Goal: Transaction & Acquisition: Purchase product/service

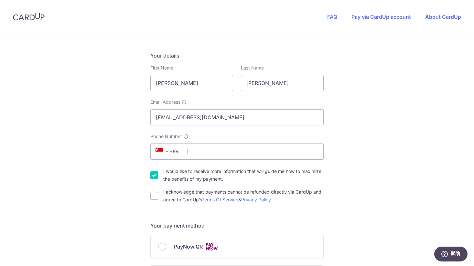
scroll to position [97, 0]
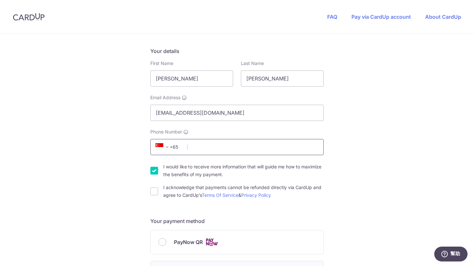
click at [251, 144] on input "Phone Number" at bounding box center [236, 147] width 173 height 16
type input "90672353"
click at [153, 191] on input "I acknowledge that payments cannot be refunded directly via CardUp and agree to…" at bounding box center [154, 191] width 8 height 8
checkbox input "true"
click at [154, 169] on input "I would like to receive more information that will guide me how to maximize the…" at bounding box center [154, 171] width 8 height 8
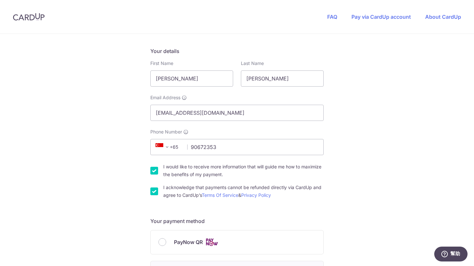
checkbox input "false"
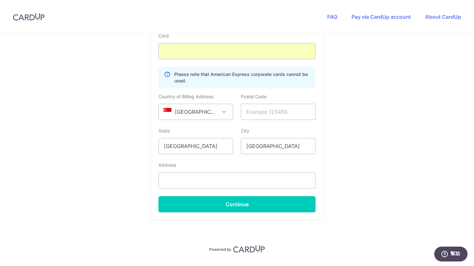
scroll to position [409, 0]
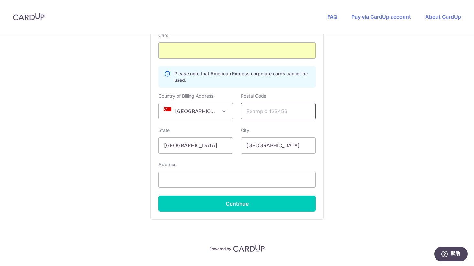
click at [288, 111] on input "text" at bounding box center [278, 111] width 75 height 16
type input "239347"
click at [164, 181] on input "[PERSON_NAME] road" at bounding box center [236, 180] width 157 height 16
type input "[STREET_ADDRESS][PERSON_NAME]"
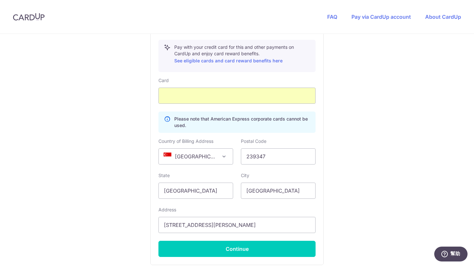
scroll to position [425, 0]
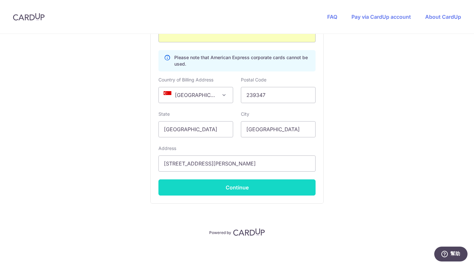
click at [289, 191] on button "Continue" at bounding box center [236, 187] width 157 height 16
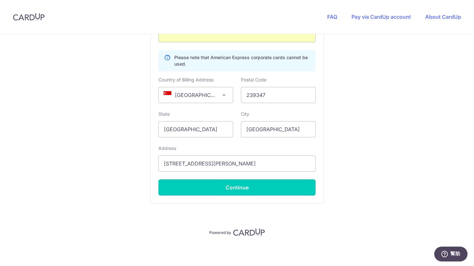
type input "**** 1270"
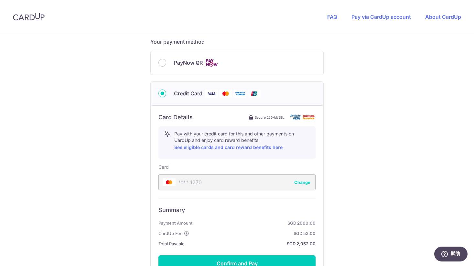
scroll to position [353, 0]
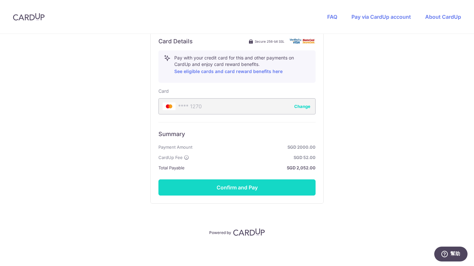
click at [285, 189] on button "Confirm and Pay" at bounding box center [236, 187] width 157 height 16
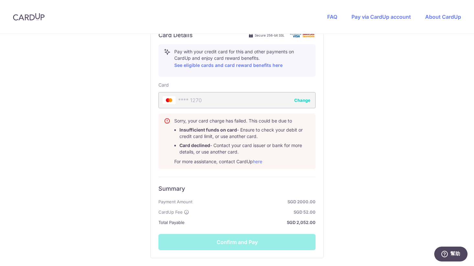
scroll to position [357, 0]
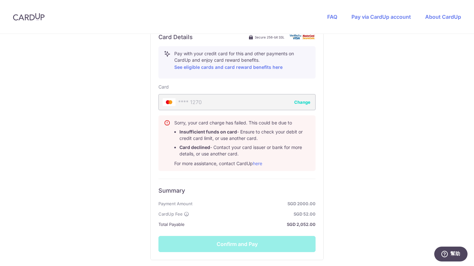
click at [303, 101] on button "Change" at bounding box center [302, 102] width 16 height 6
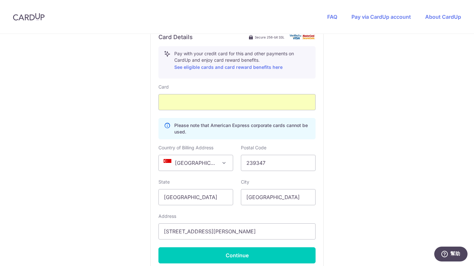
click at [336, 142] on div "You are paying HEI HOMES PTE LTD HEI HOMES PTE LTD uses CardUp to accept paymen…" at bounding box center [237, 5] width 474 height 657
click at [290, 155] on input "239347" at bounding box center [278, 163] width 75 height 16
click at [287, 160] on input "239347" at bounding box center [278, 163] width 75 height 16
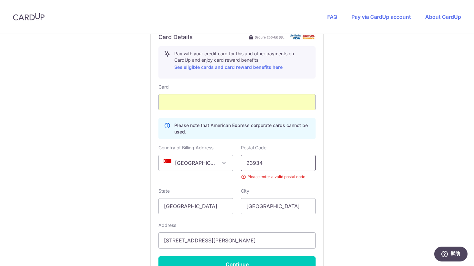
type input "239347"
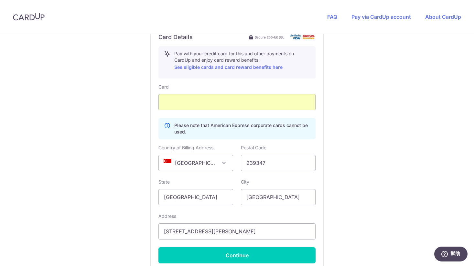
click at [349, 161] on div "You are paying HEI HOMES PTE LTD HEI HOMES PTE LTD uses CardUp to accept paymen…" at bounding box center [237, 5] width 474 height 657
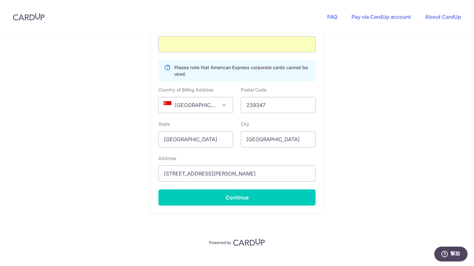
scroll to position [415, 0]
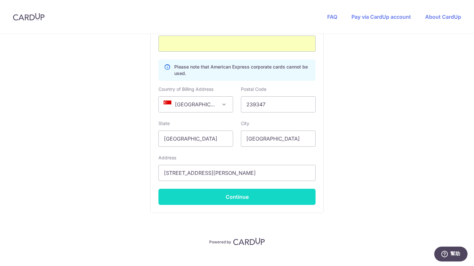
click at [295, 195] on button "Continue" at bounding box center [236, 197] width 157 height 16
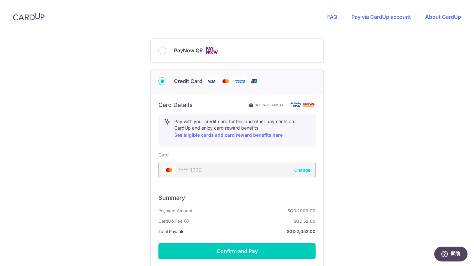
scroll to position [293, 0]
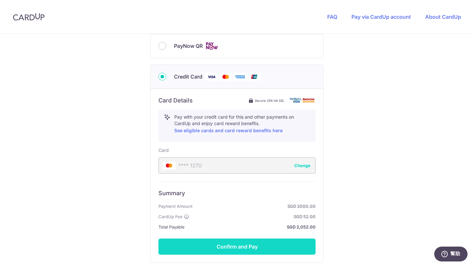
click at [280, 247] on button "Confirm and Pay" at bounding box center [236, 247] width 157 height 16
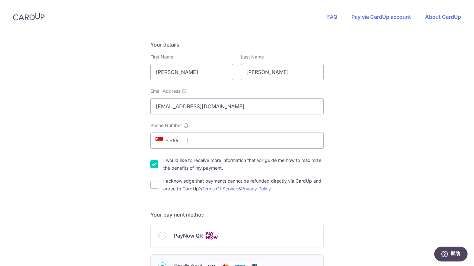
scroll to position [115, 0]
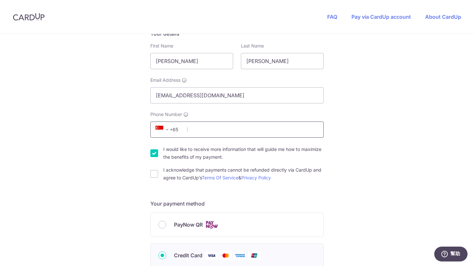
click at [262, 127] on input "Phone Number" at bounding box center [236, 130] width 173 height 16
type input "90672353"
click at [157, 175] on input "I acknowledge that payments cannot be refunded directly via CardUp and agree to…" at bounding box center [154, 174] width 8 height 8
checkbox input "true"
click at [153, 154] on input "I would like to receive more information that will guide me how to maximize the…" at bounding box center [154, 153] width 8 height 8
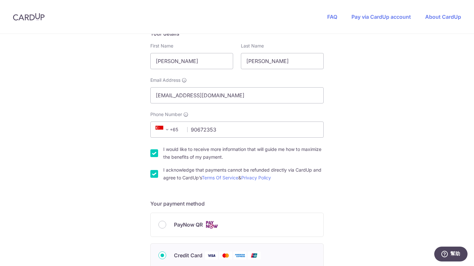
checkbox input "false"
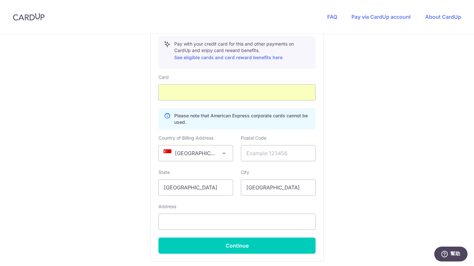
scroll to position [367, 0]
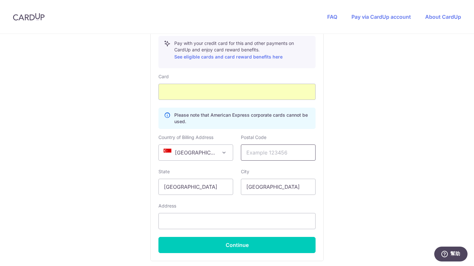
click at [254, 154] on input "text" at bounding box center [278, 152] width 75 height 16
type input "239347"
click at [164, 221] on input "[PERSON_NAME] road" at bounding box center [236, 221] width 157 height 16
type input "[STREET_ADDRESS][PERSON_NAME]"
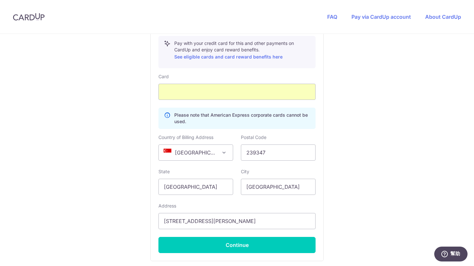
scroll to position [405, 0]
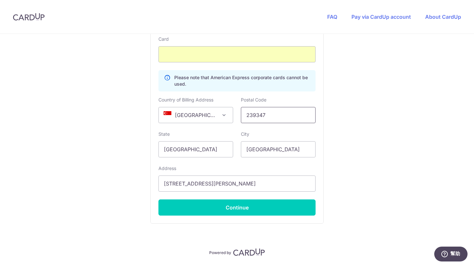
click at [284, 110] on input "239347" at bounding box center [278, 115] width 75 height 16
click at [283, 116] on input "239347" at bounding box center [278, 115] width 75 height 16
type input "239347"
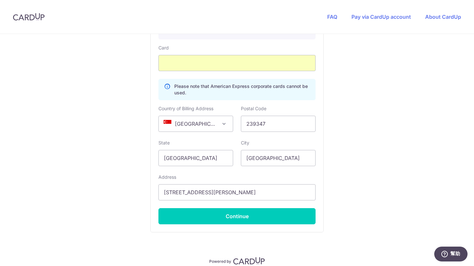
scroll to position [425, 0]
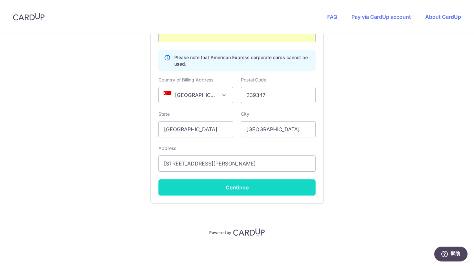
click at [292, 191] on button "Continue" at bounding box center [236, 187] width 157 height 16
type input "**** 1270"
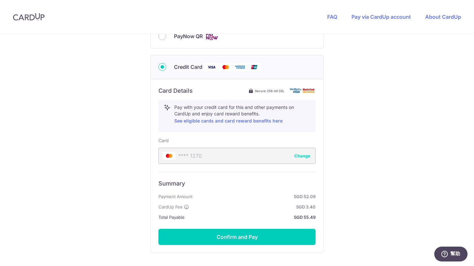
scroll to position [291, 0]
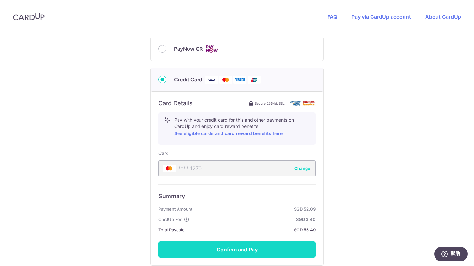
click at [298, 248] on button "Confirm and Pay" at bounding box center [236, 249] width 157 height 16
